Goal: Task Accomplishment & Management: Use online tool/utility

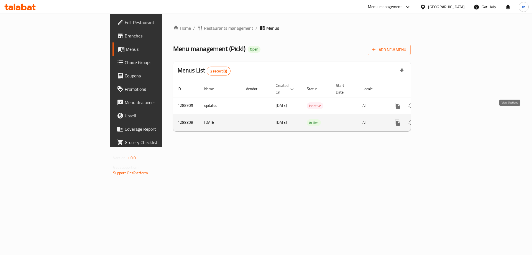
click at [444, 116] on link "enhanced table" at bounding box center [437, 122] width 13 height 13
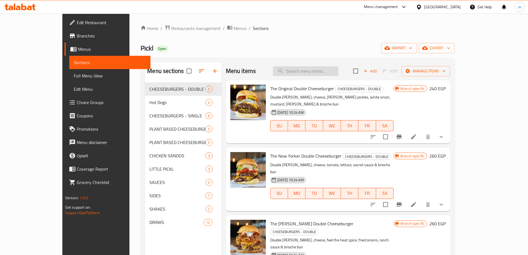
click at [334, 73] on input "search" at bounding box center [305, 71] width 65 height 10
paste input "The Bespoke Double Cheeseburger"
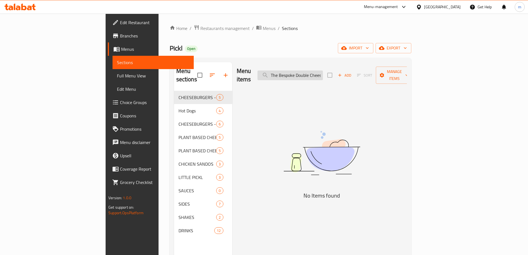
click at [311, 70] on input "The Bespoke Double Cheeseburger" at bounding box center [289, 75] width 65 height 10
paste input "تشيز برجر دابل حسب الطلب"
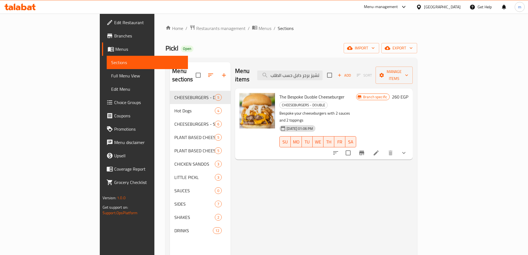
type input "تشيز برجر دابل حسب الطلب"
click at [384, 148] on li at bounding box center [376, 153] width 16 height 10
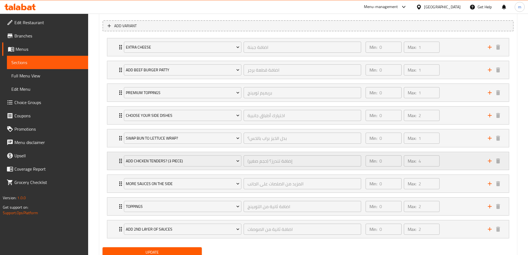
scroll to position [308, 0]
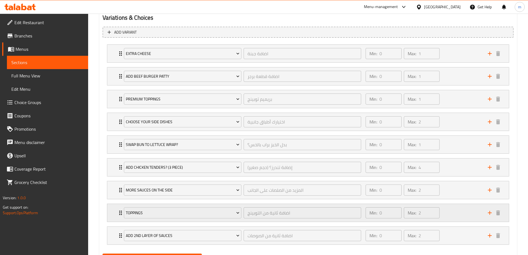
click at [466, 216] on div "Min: 0 ​ Max: 2 ​" at bounding box center [423, 213] width 122 height 18
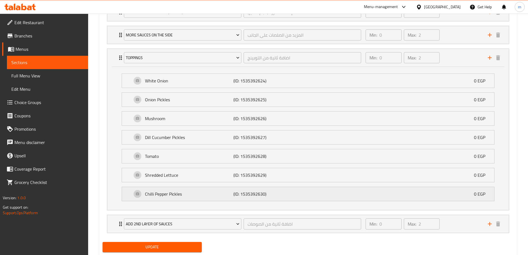
scroll to position [479, 0]
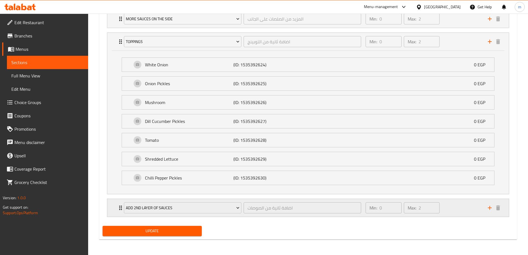
click at [468, 212] on div "Min: 0 ​ Max: 2 ​" at bounding box center [423, 208] width 122 height 18
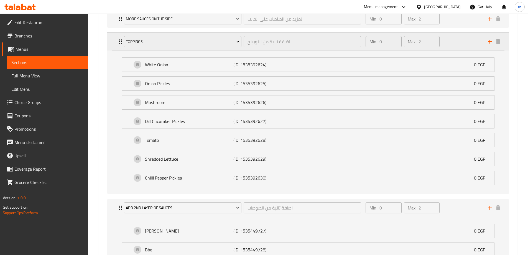
click at [454, 34] on div "Min: 0 ​ Max: 2 ​" at bounding box center [423, 42] width 122 height 18
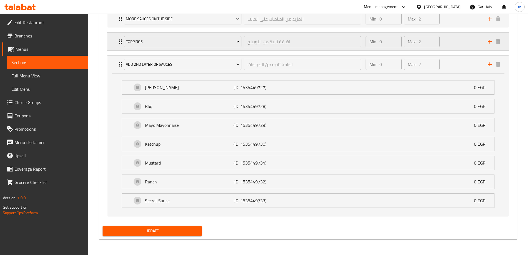
click at [453, 44] on div "Min: 0 ​ Max: 2 ​" at bounding box center [423, 42] width 122 height 18
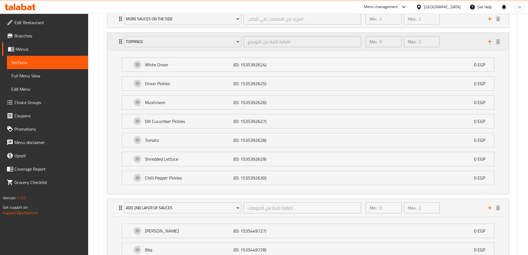
click at [453, 46] on div "Min: 0 ​ Max: 2 ​" at bounding box center [423, 42] width 122 height 18
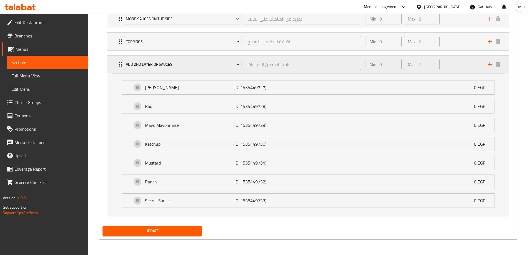
click at [463, 70] on div "Min: 0 ​ Max: 2 ​" at bounding box center [423, 64] width 122 height 18
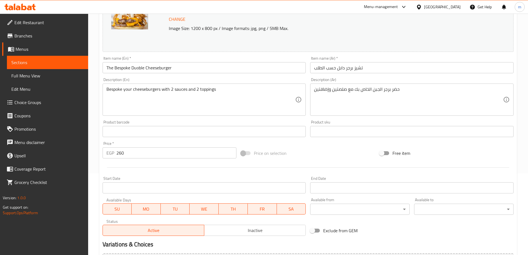
scroll to position [0, 0]
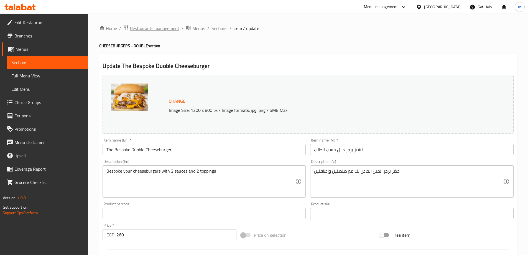
click at [149, 29] on span "Restaurants management" at bounding box center [154, 28] width 49 height 7
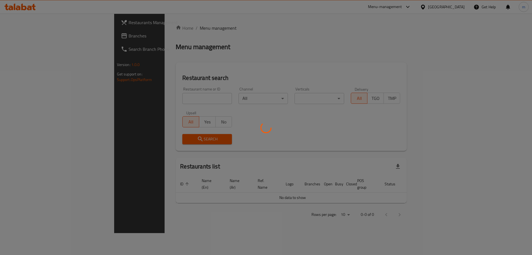
click at [16, 36] on div at bounding box center [266, 127] width 532 height 255
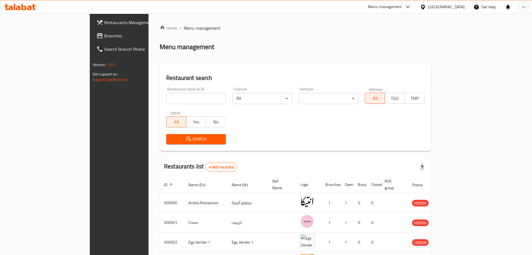
click at [16, 36] on div at bounding box center [266, 127] width 532 height 255
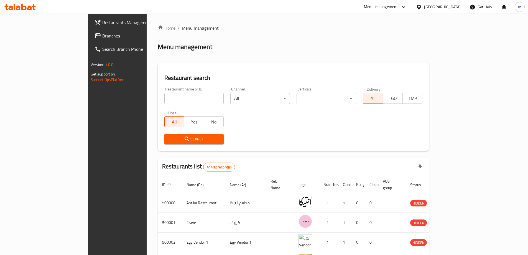
click at [102, 36] on span "Branches" at bounding box center [136, 35] width 69 height 7
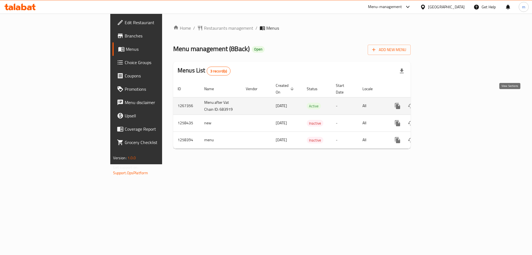
click at [444, 101] on link "enhanced table" at bounding box center [437, 105] width 13 height 13
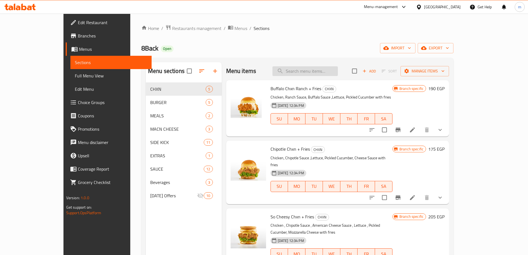
click at [327, 66] on input "search" at bounding box center [304, 71] width 65 height 10
click at [328, 70] on input "search" at bounding box center [304, 71] width 65 height 10
paste input "8BB Original + Fries"
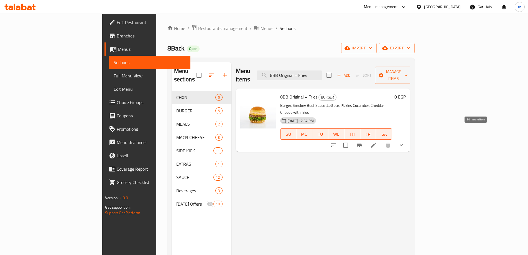
type input "8BB Original + Fries"
click at [377, 142] on icon at bounding box center [373, 145] width 7 height 7
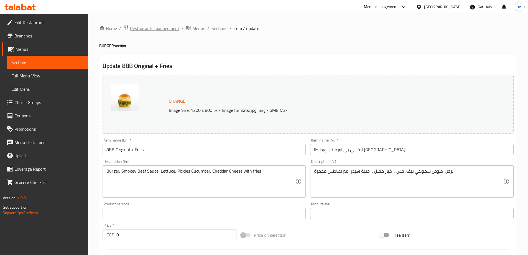
click at [160, 25] on span "Restaurants management" at bounding box center [154, 28] width 49 height 7
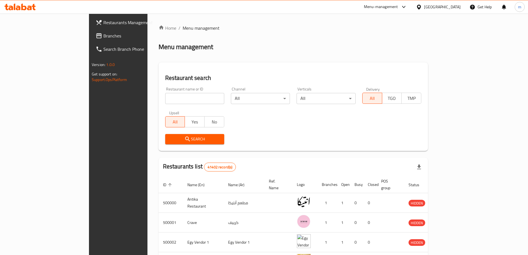
click at [19, 37] on div at bounding box center [264, 127] width 528 height 255
click at [103, 37] on span "Branches" at bounding box center [137, 35] width 69 height 7
